Goal: Task Accomplishment & Management: Manage account settings

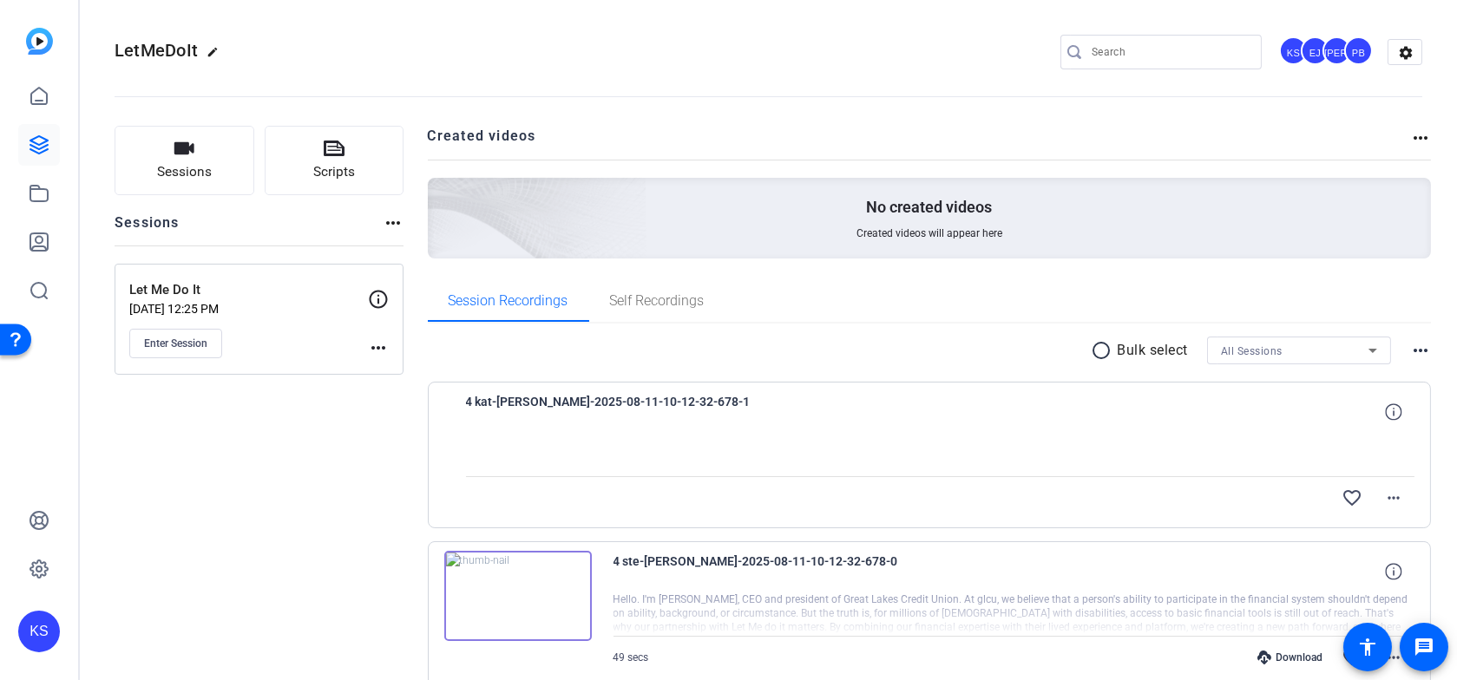
scroll to position [115, 0]
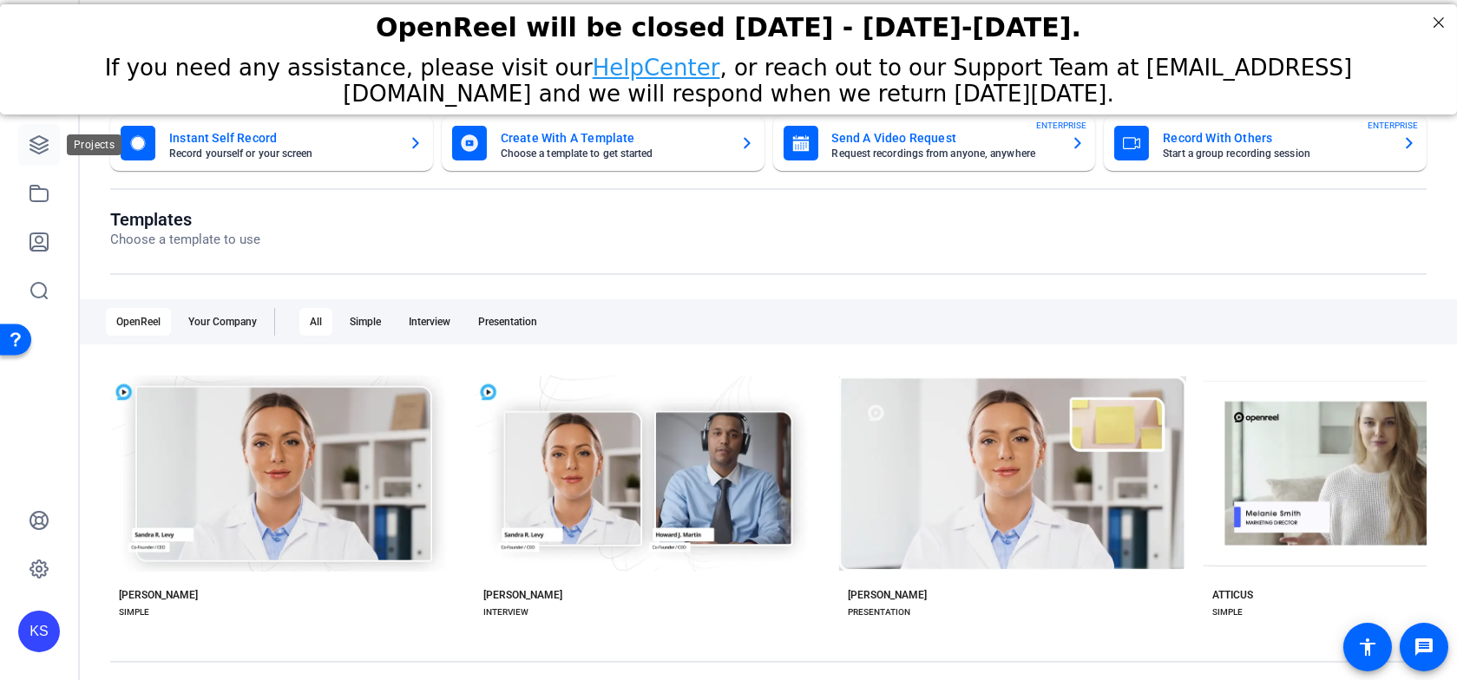
click at [47, 146] on icon at bounding box center [38, 144] width 17 height 17
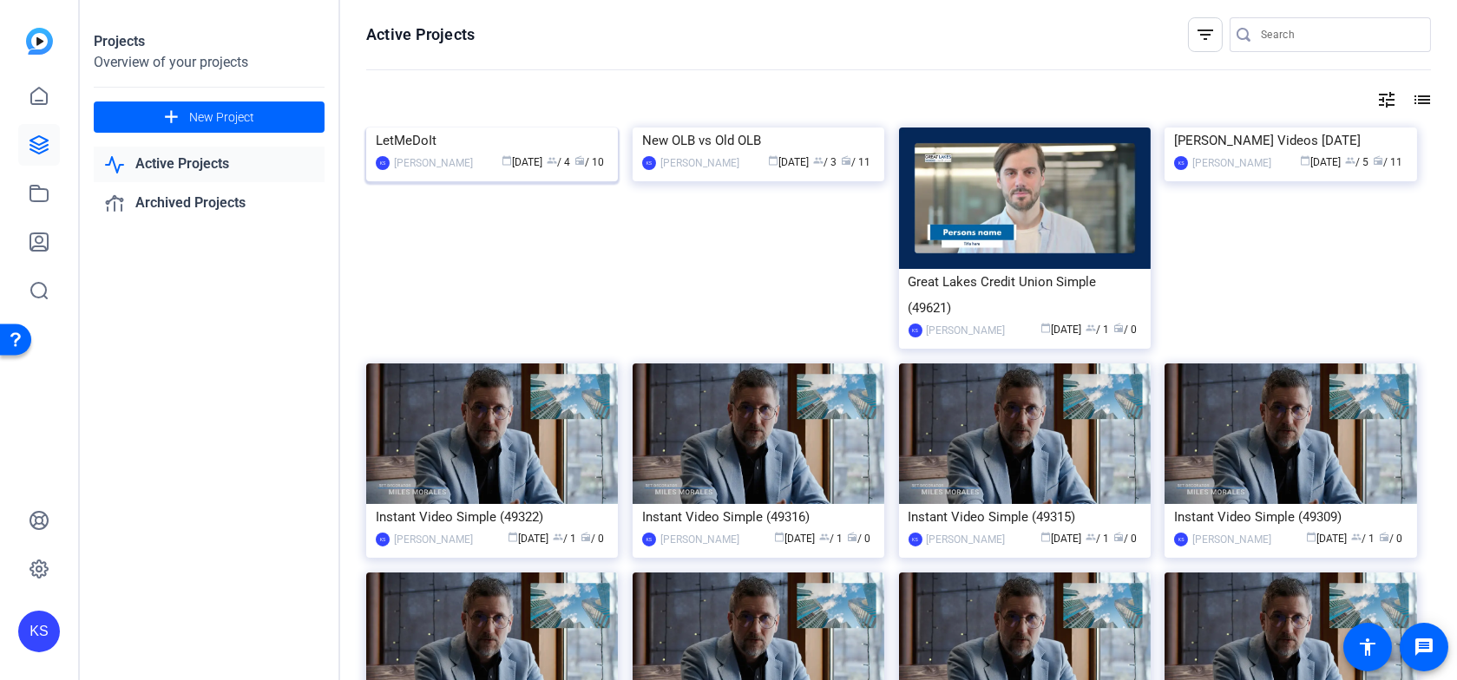
click at [537, 128] on img at bounding box center [492, 128] width 252 height 0
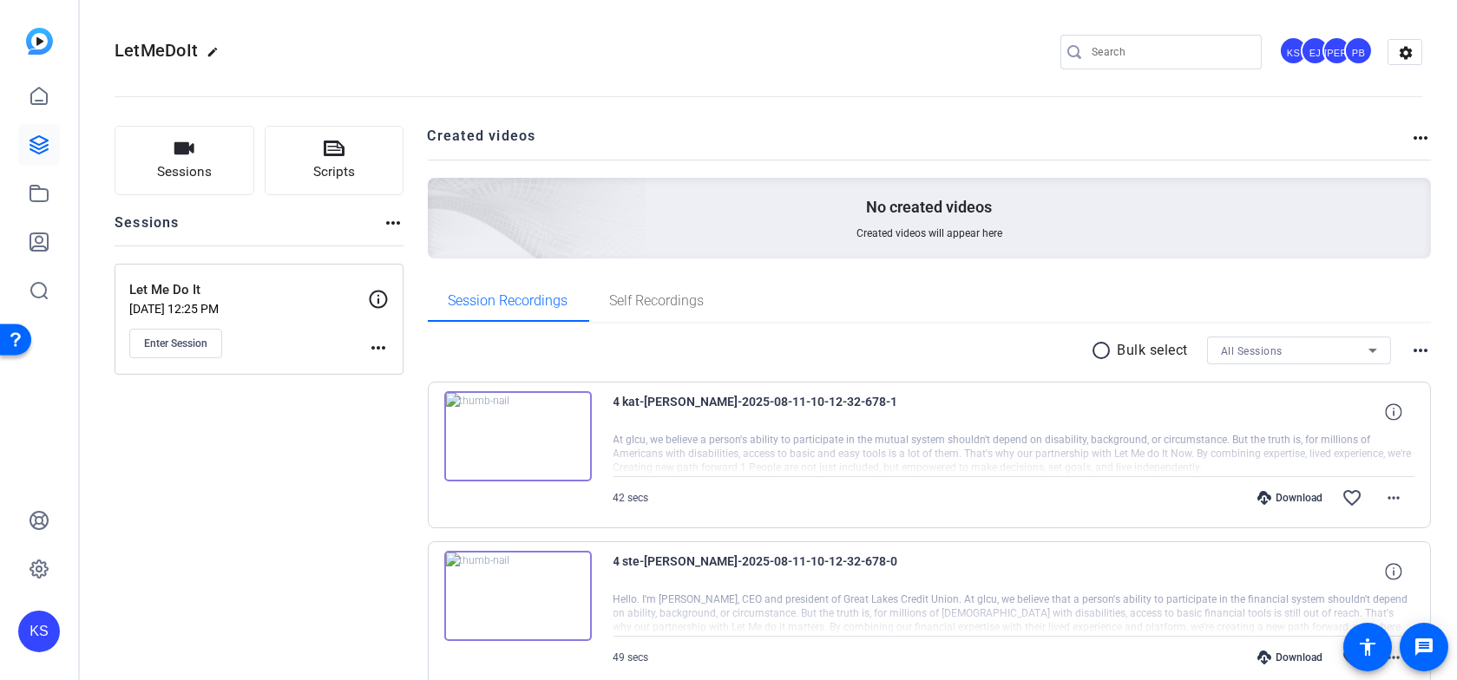
click at [378, 347] on mat-icon "more_horiz" at bounding box center [378, 348] width 21 height 21
click at [320, 345] on div at bounding box center [728, 340] width 1457 height 680
click at [379, 344] on mat-icon "more_horiz" at bounding box center [378, 348] width 21 height 21
click at [393, 366] on span "Edit Session" at bounding box center [421, 373] width 79 height 21
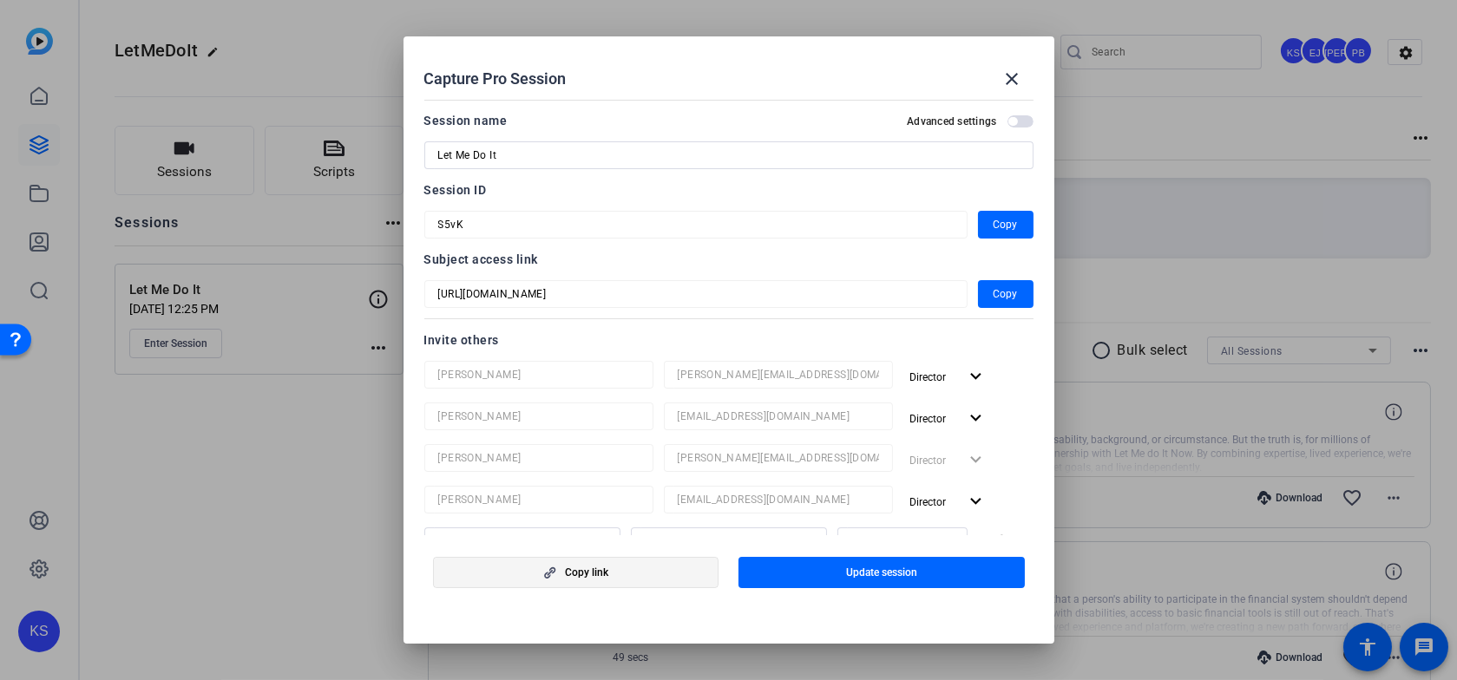
click at [561, 573] on icon "button" at bounding box center [550, 573] width 22 height 12
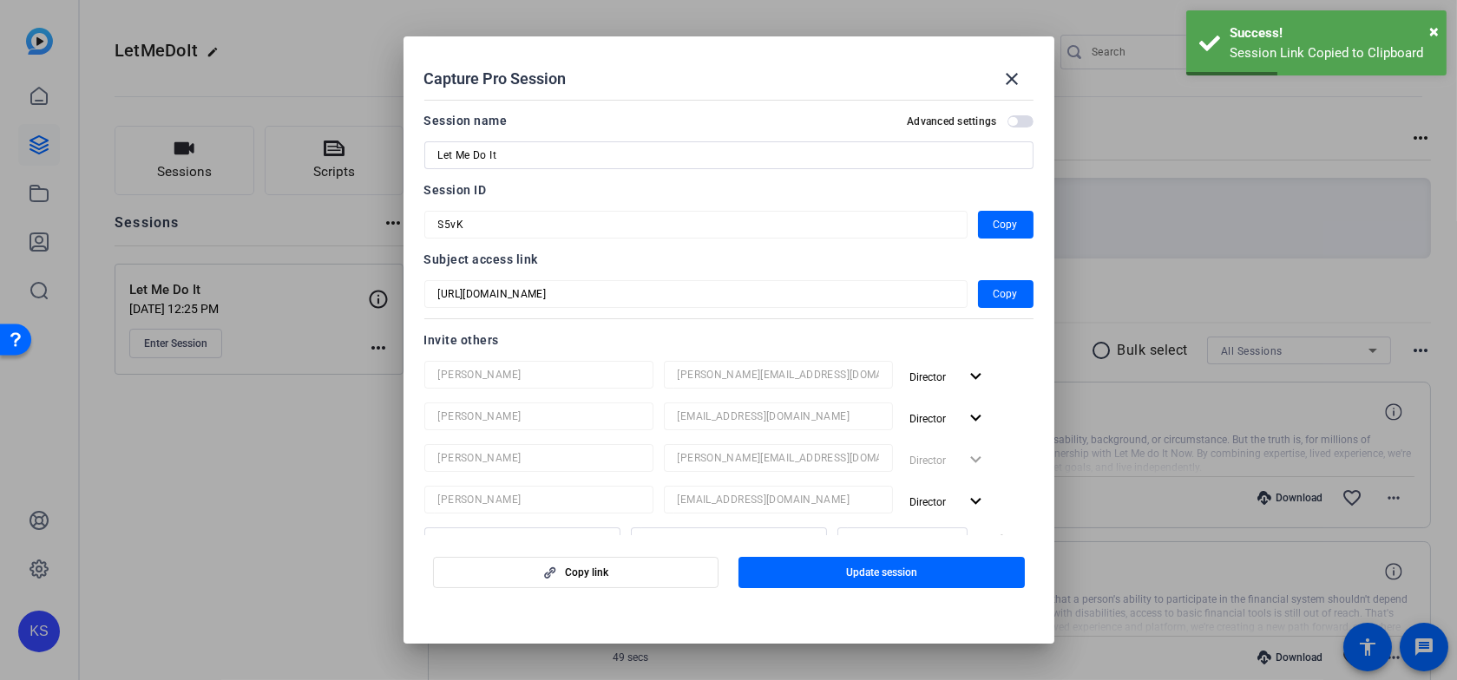
click at [277, 422] on div at bounding box center [728, 340] width 1457 height 680
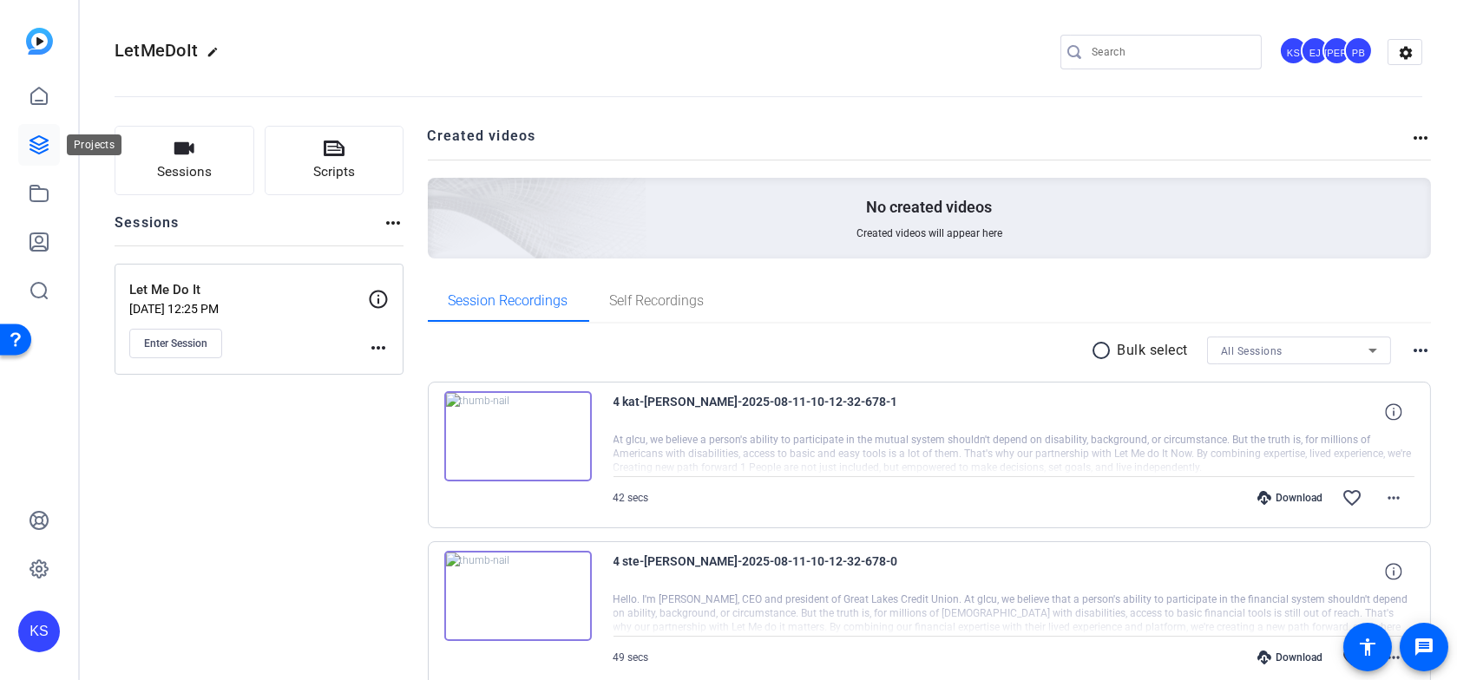
click at [30, 145] on icon at bounding box center [38, 144] width 17 height 17
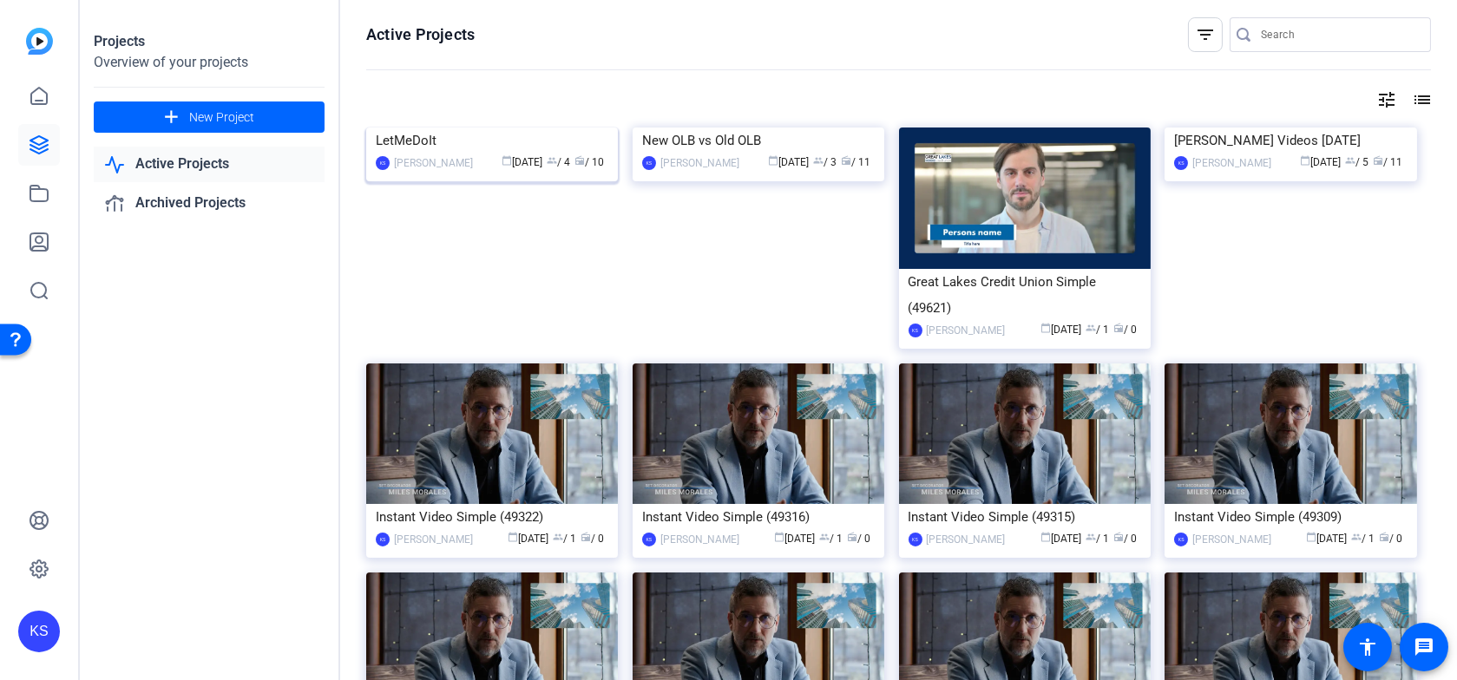
click at [498, 154] on div "LetMeDoIt" at bounding box center [492, 141] width 233 height 26
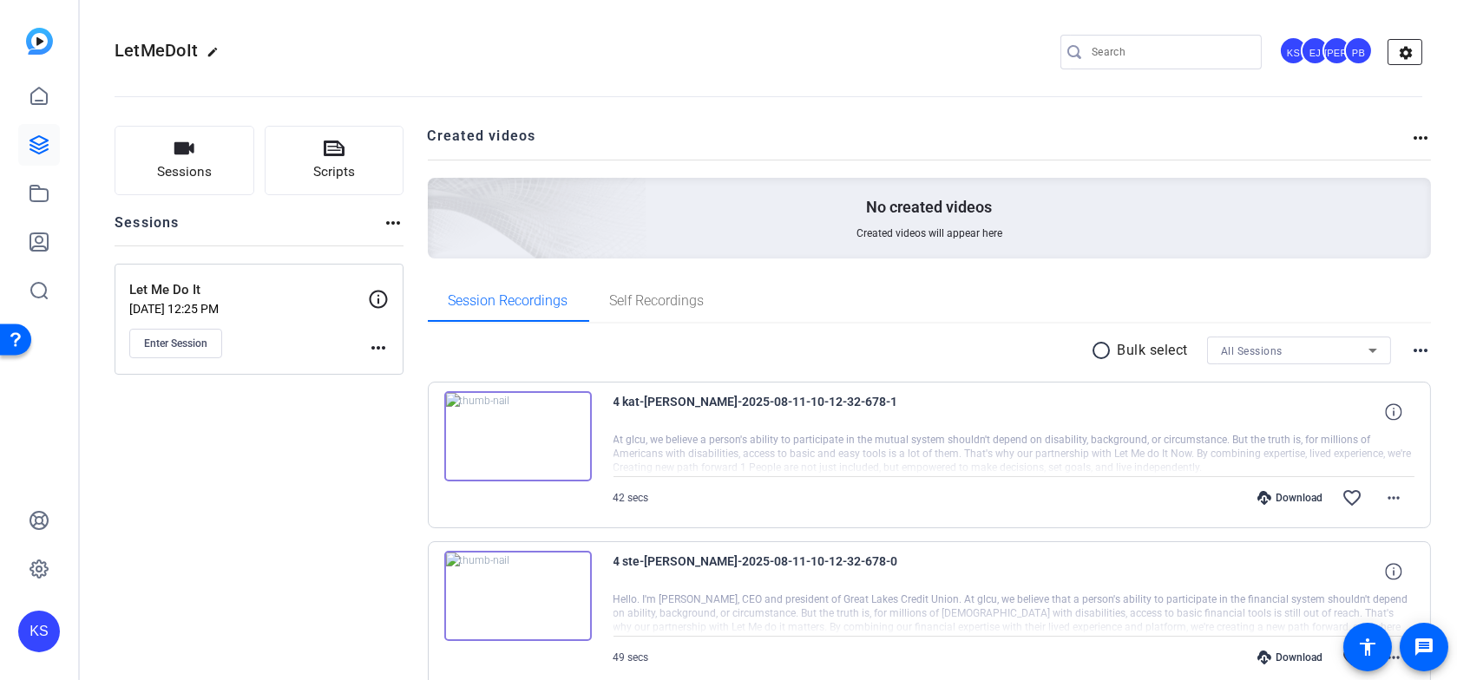
click at [1394, 52] on mat-icon "settings" at bounding box center [1405, 53] width 35 height 26
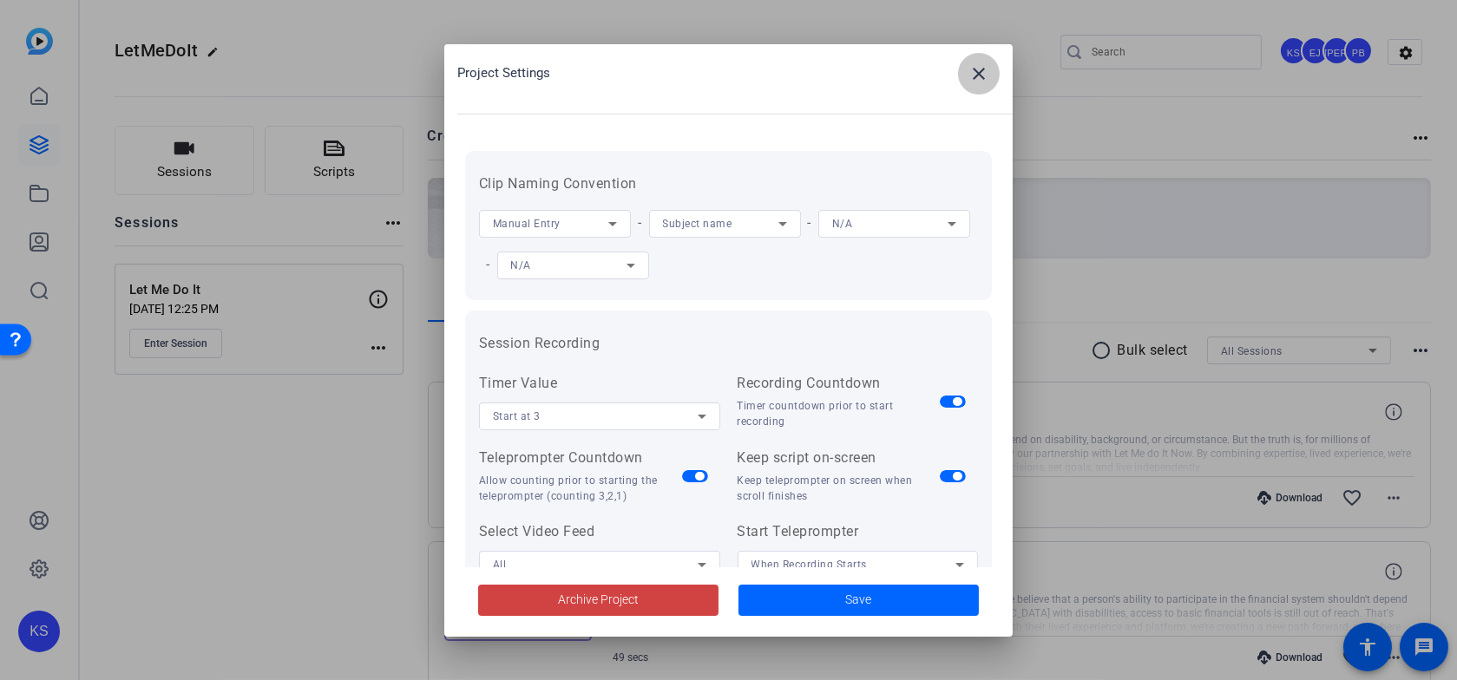
click at [975, 79] on mat-icon "close" at bounding box center [978, 73] width 21 height 21
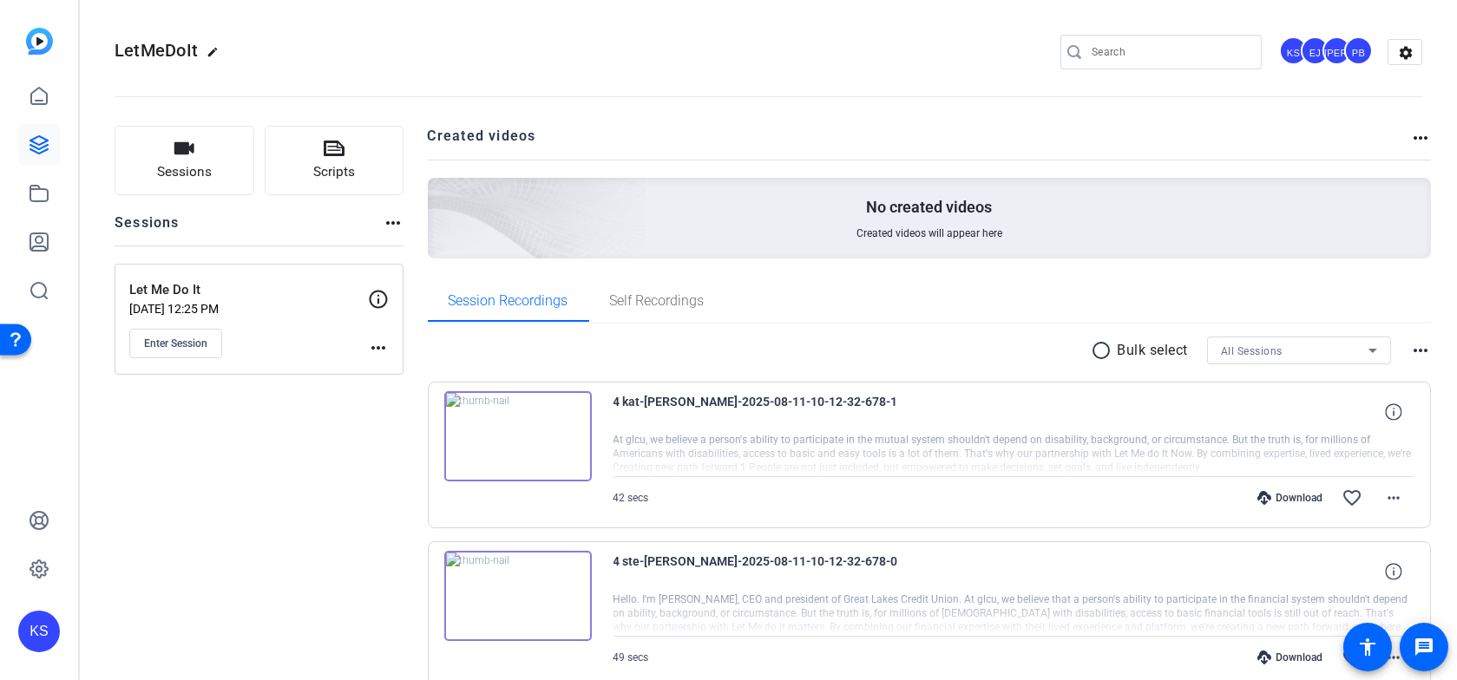
click at [1410, 139] on mat-icon "more_horiz" at bounding box center [1420, 138] width 21 height 21
click at [1271, 128] on div at bounding box center [728, 340] width 1457 height 680
click at [1279, 49] on div "KS" at bounding box center [1293, 50] width 29 height 29
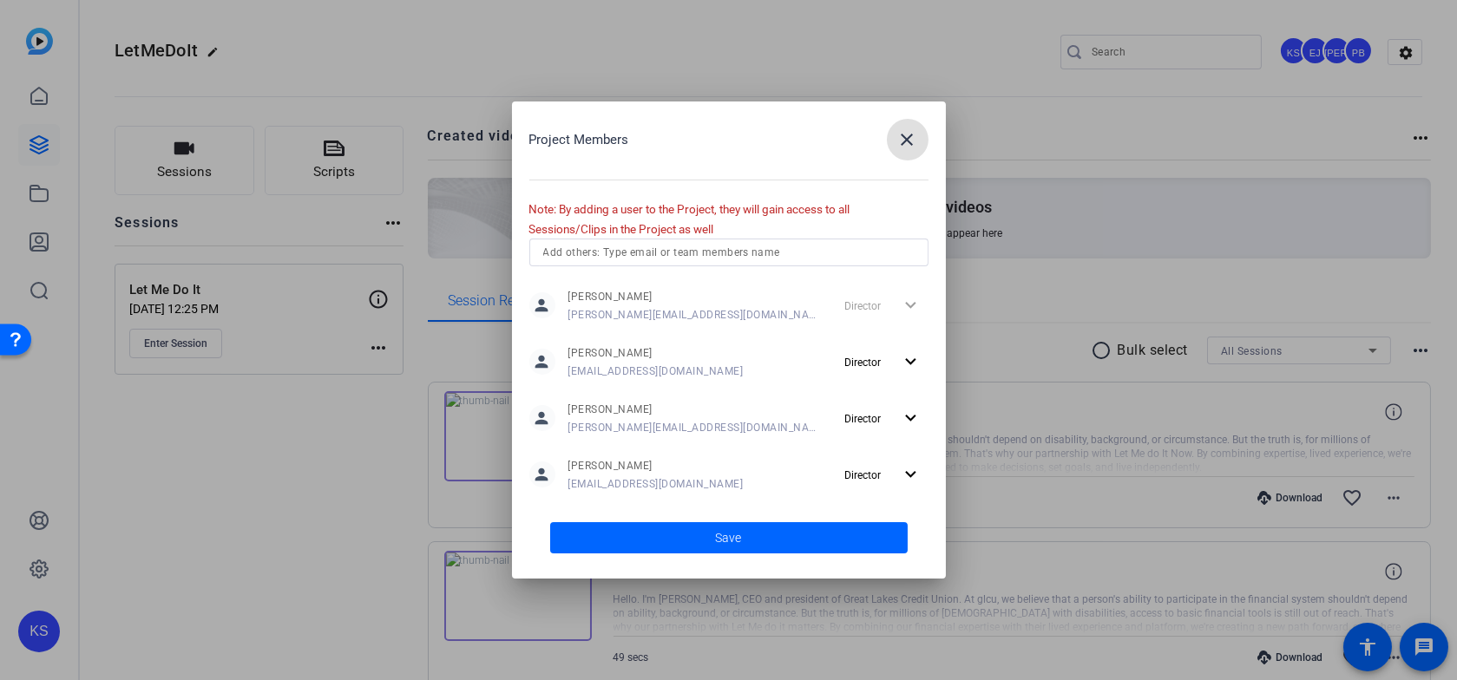
click at [698, 250] on input "text" at bounding box center [728, 252] width 371 height 21
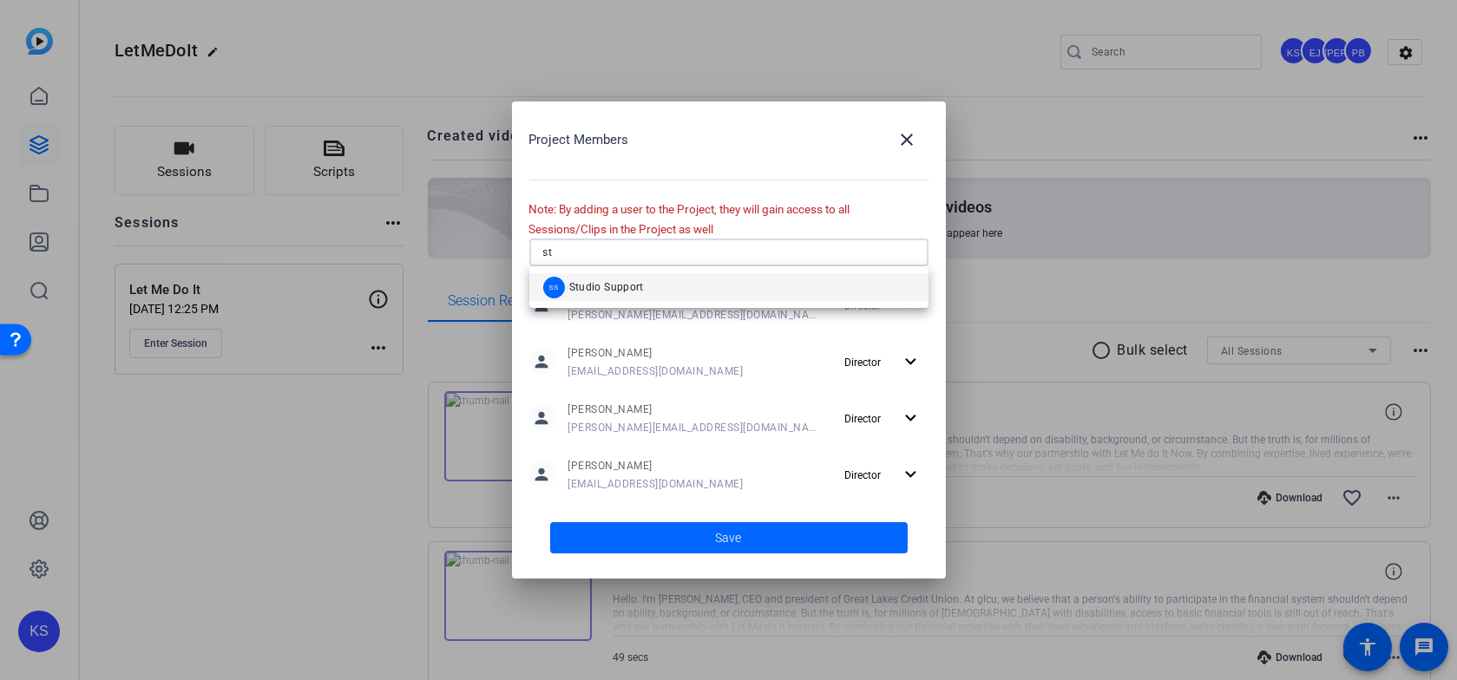
type input "st"
click at [683, 282] on mat-option "SS Studio Support" at bounding box center [728, 287] width 399 height 28
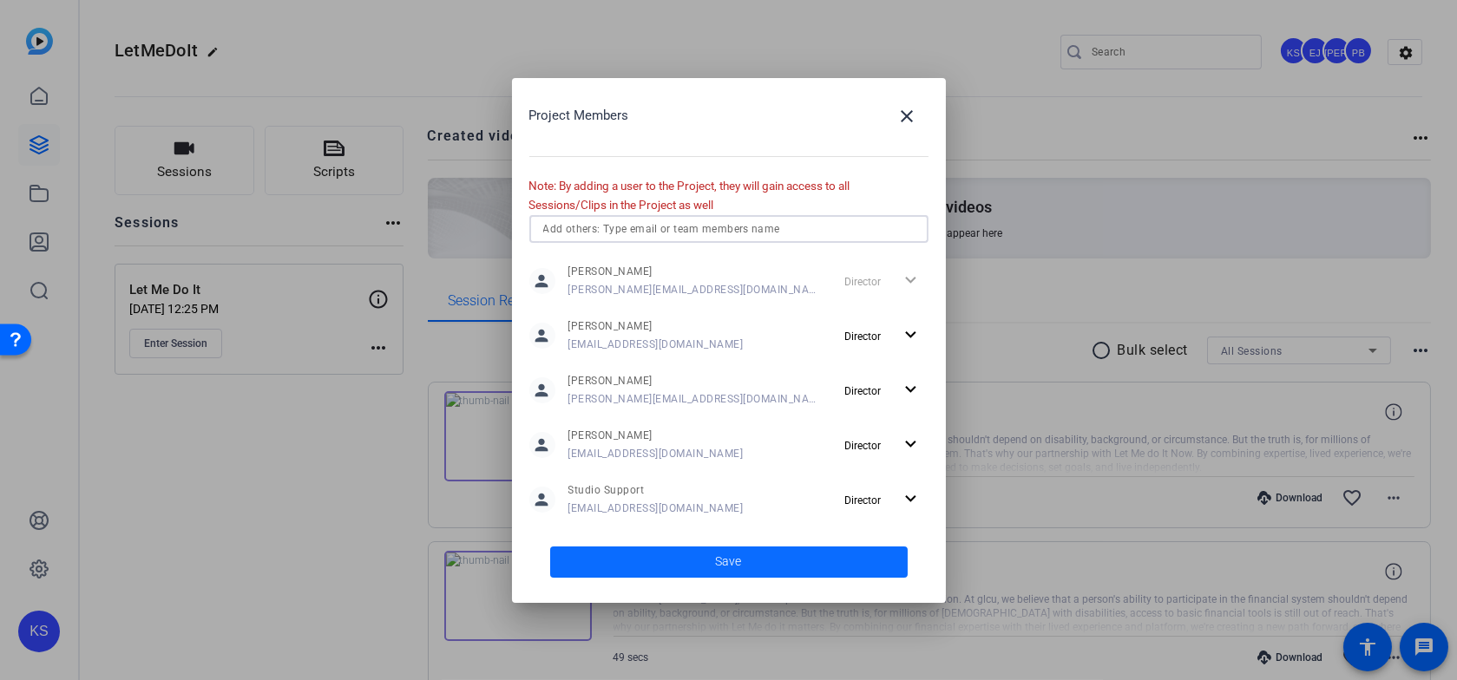
click at [694, 566] on span at bounding box center [728, 562] width 357 height 42
